Goal: Task Accomplishment & Management: Manage account settings

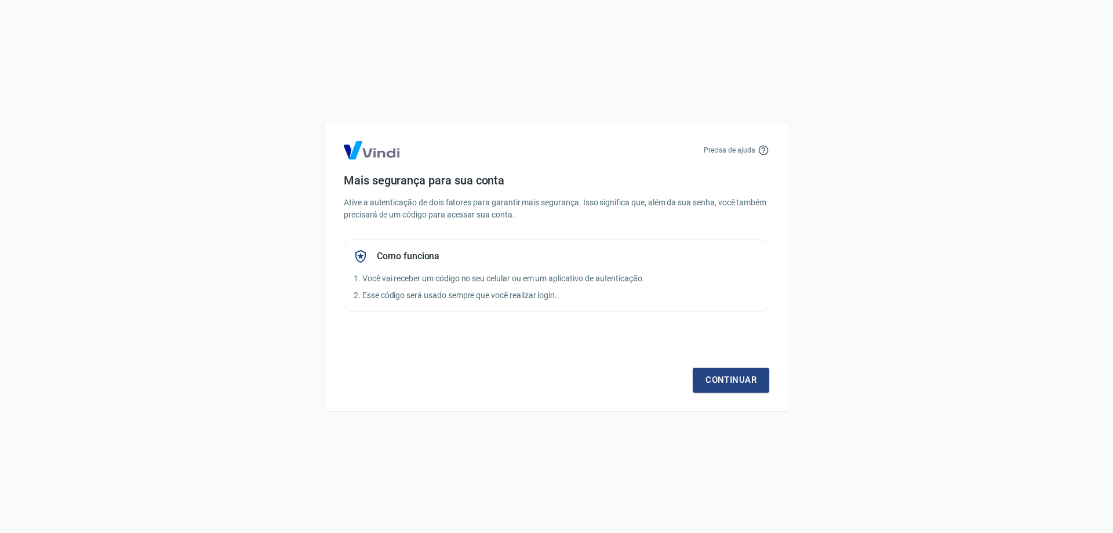
drag, startPoint x: 6, startPoint y: 362, endPoint x: 80, endPoint y: 175, distance: 201.1
click at [8, 362] on div "Precisa de ajuda Mais segurança para sua conta Ative a autenticação de dois fat…" at bounding box center [556, 266] width 1113 height 533
